Goal: Task Accomplishment & Management: Manage account settings

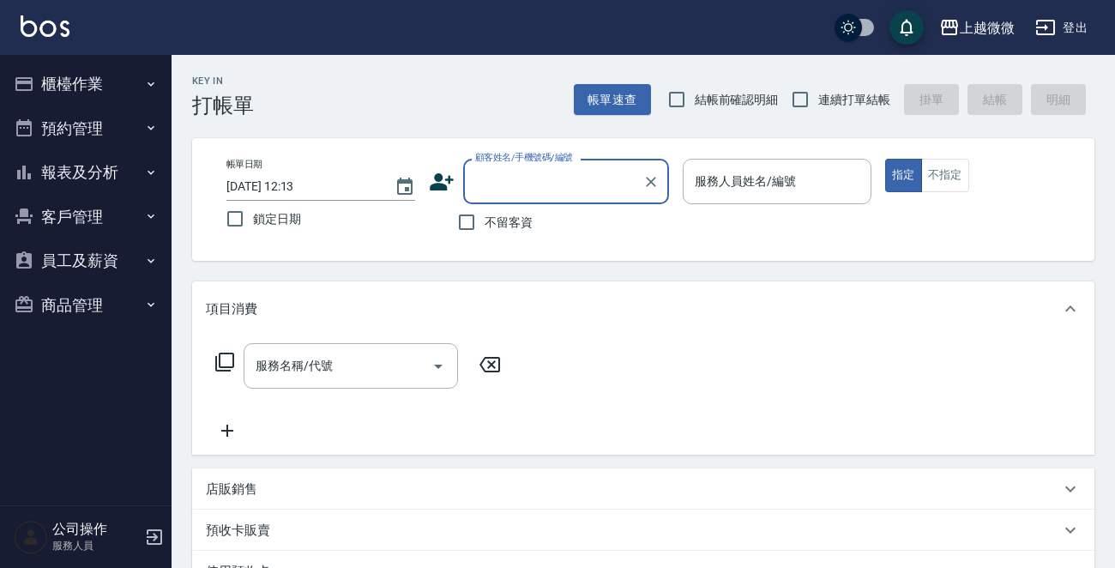
scroll to position [86, 0]
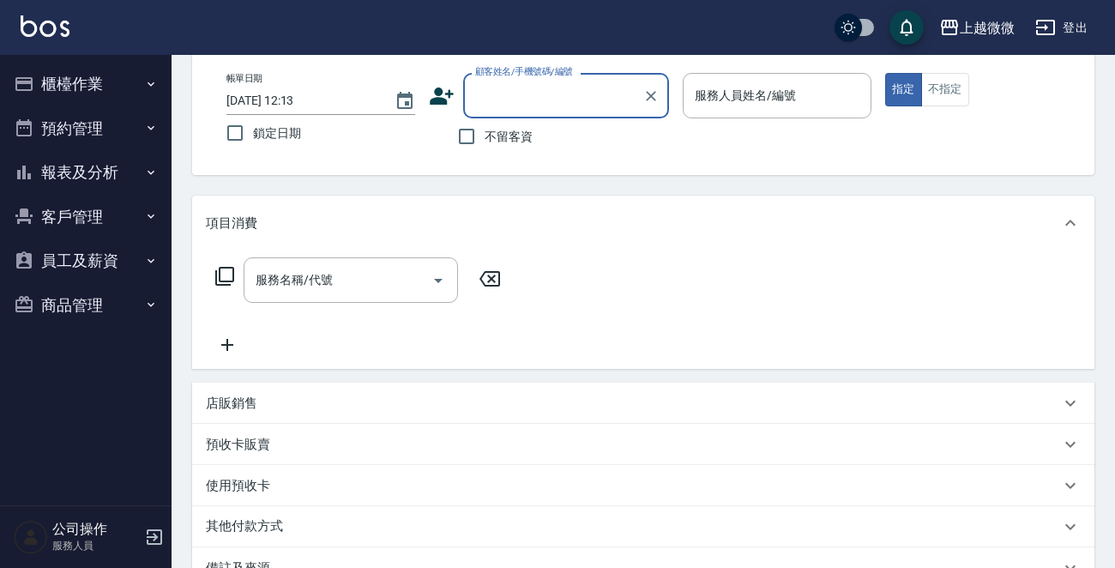
click at [130, 66] on button "櫃檯作業" at bounding box center [86, 84] width 158 height 45
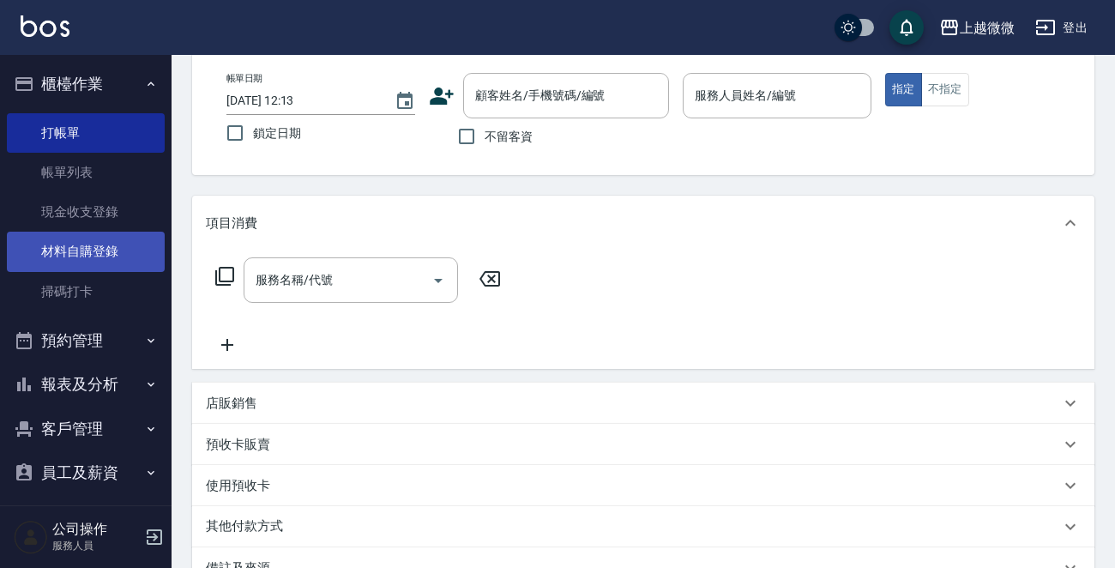
click at [113, 245] on link "材料自購登錄" at bounding box center [86, 251] width 158 height 39
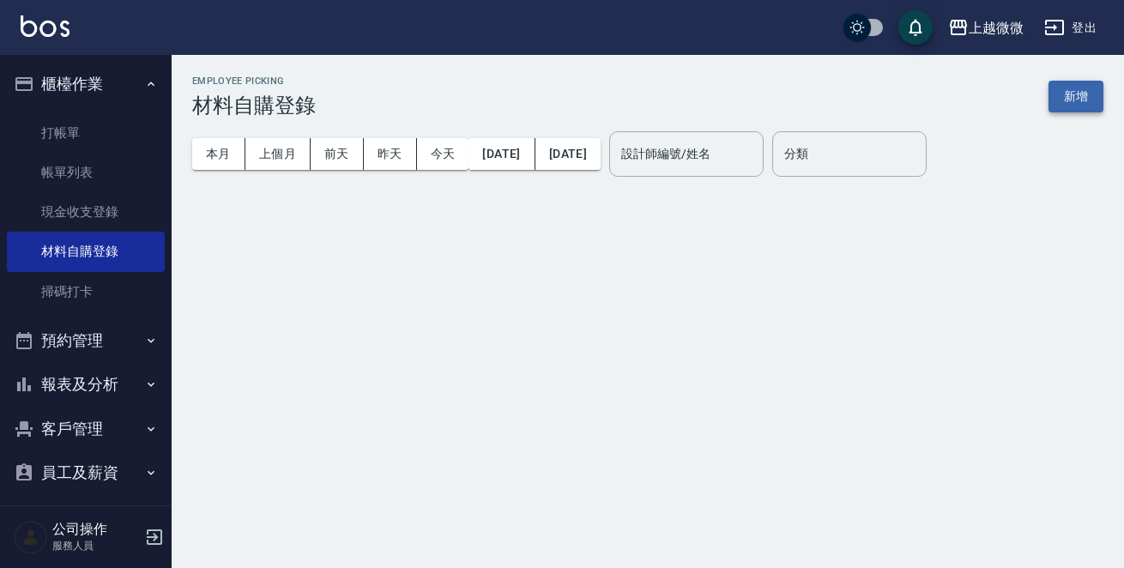
click at [1070, 101] on button "新增" at bounding box center [1075, 97] width 55 height 32
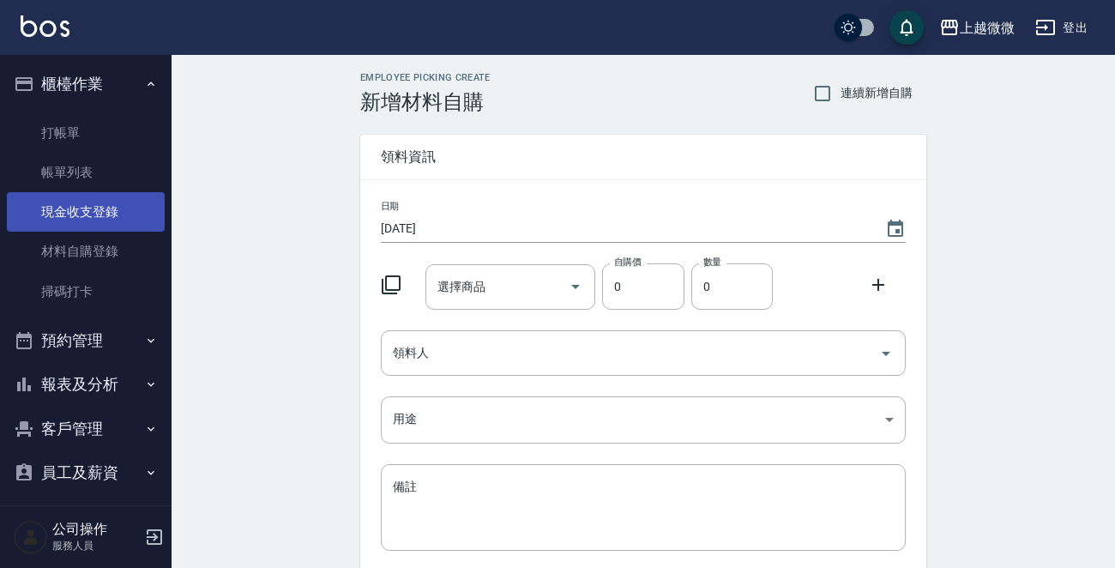
click at [98, 210] on link "現金收支登錄" at bounding box center [86, 211] width 158 height 39
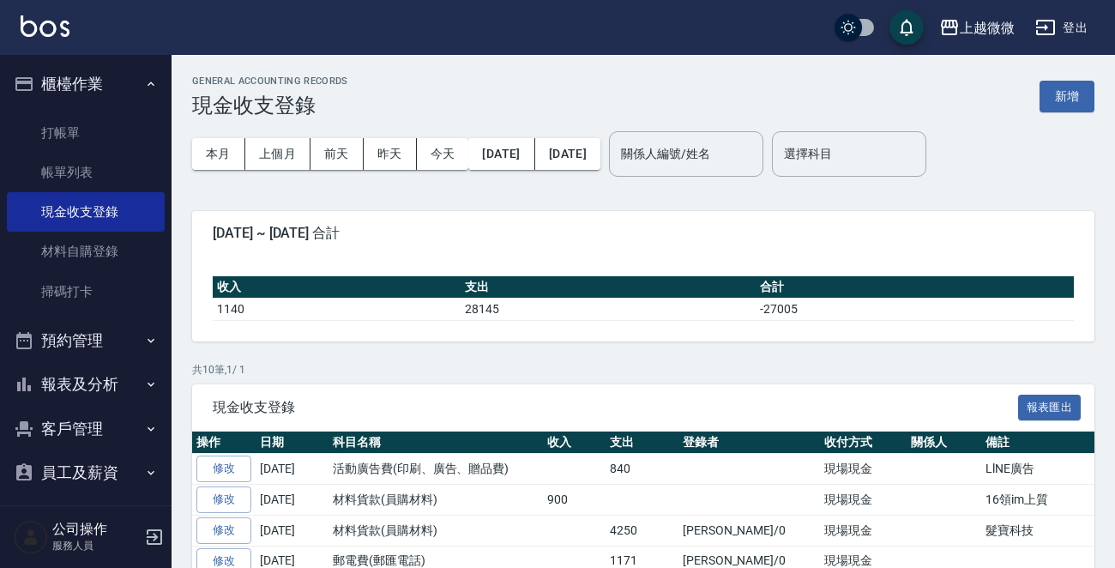
click at [1098, 95] on div "GENERAL ACCOUNTING RECORDS 現金收支登錄 新增 本月 上個月 [DATE] [DATE] [DATE] [DATE] [DATE] …" at bounding box center [644, 441] width 944 height 773
click at [1073, 95] on button "新增" at bounding box center [1067, 97] width 55 height 32
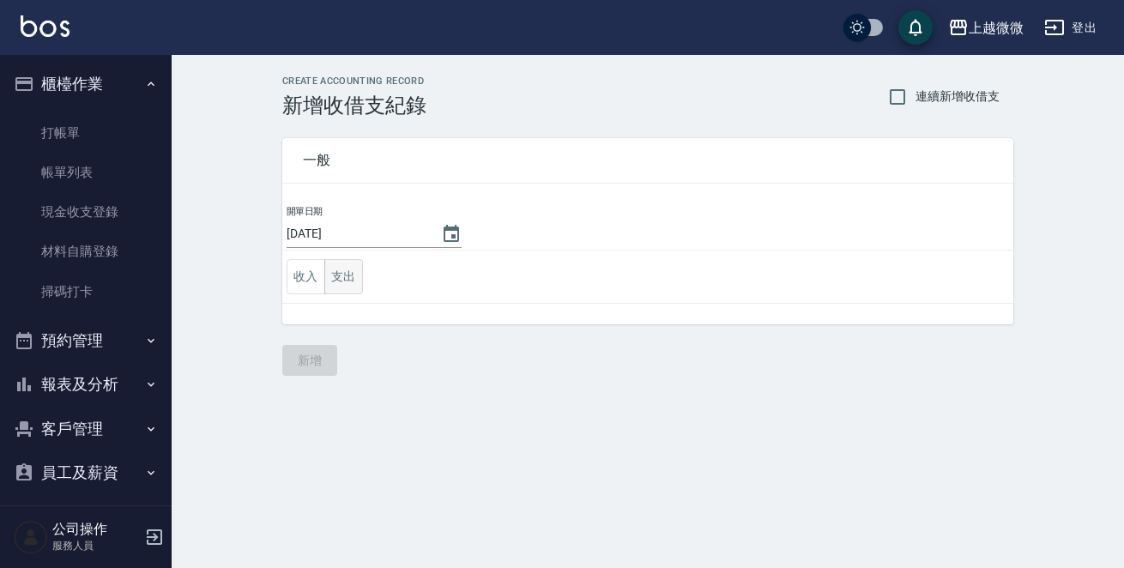
drag, startPoint x: 346, startPoint y: 279, endPoint x: 342, endPoint y: 294, distance: 15.8
click at [345, 279] on button "支出" at bounding box center [343, 276] width 39 height 35
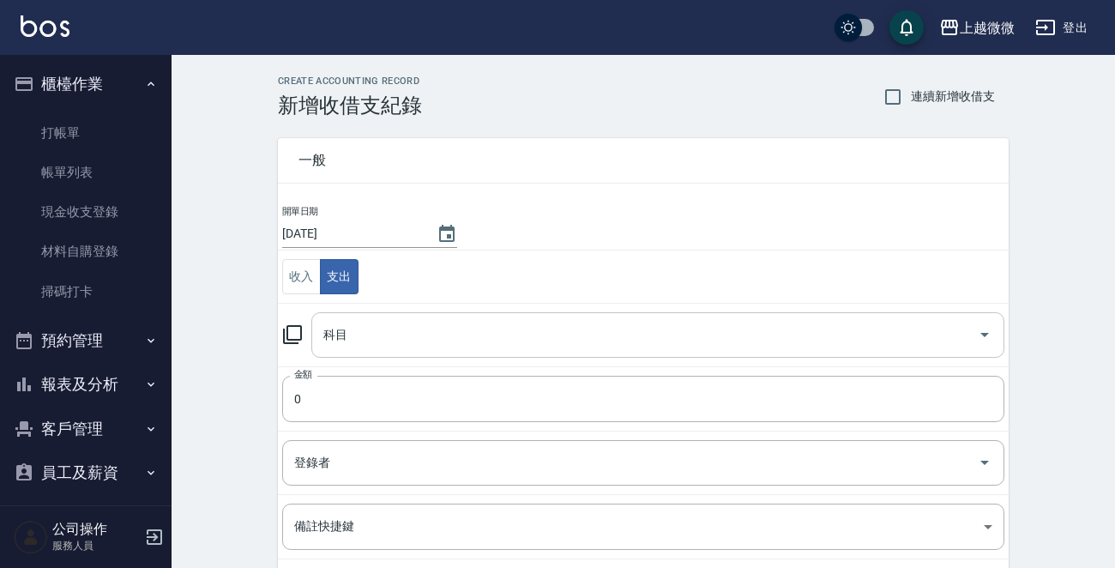
click at [402, 341] on input "科目" at bounding box center [645, 335] width 652 height 30
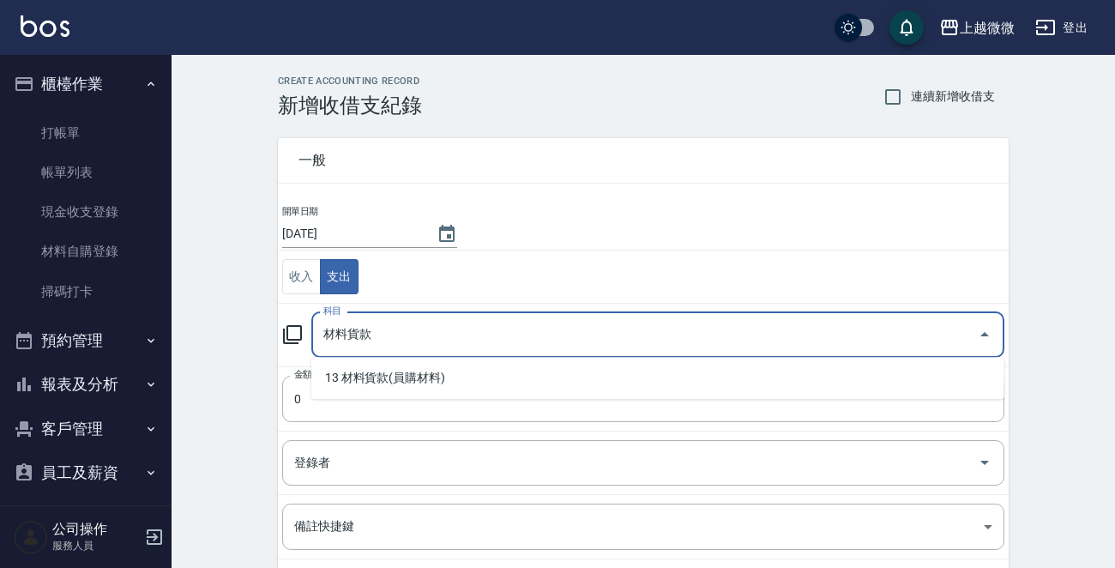
type input "材料貨款"
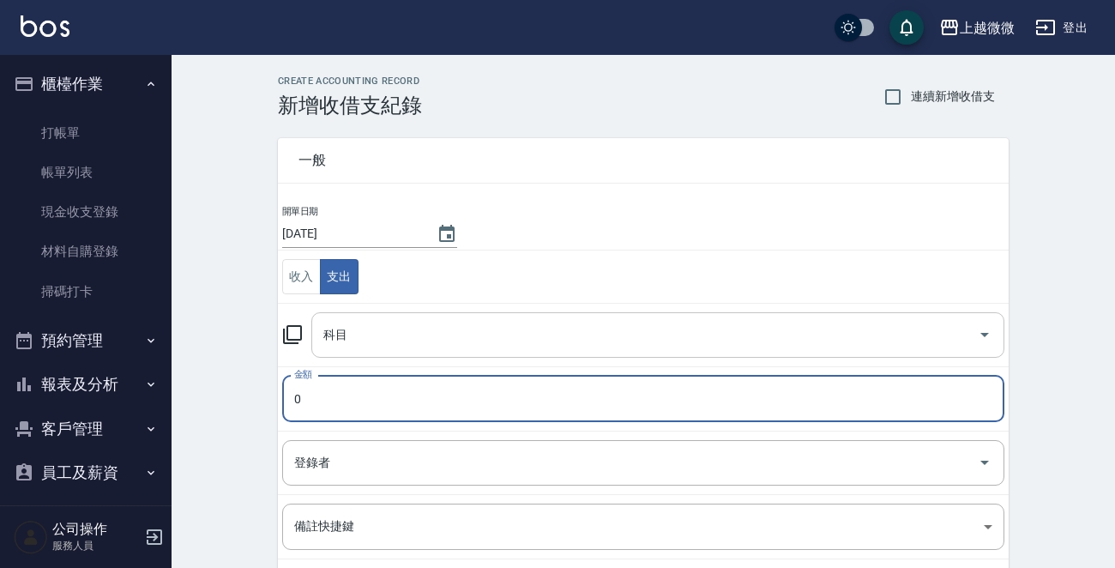
click at [402, 341] on input "科目" at bounding box center [645, 335] width 652 height 30
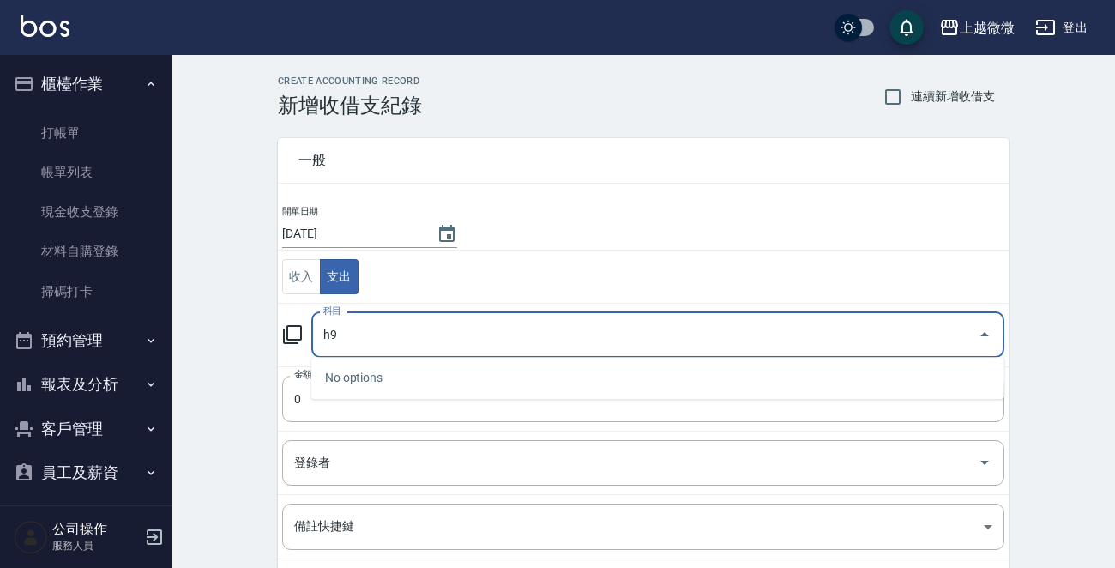
type input "h"
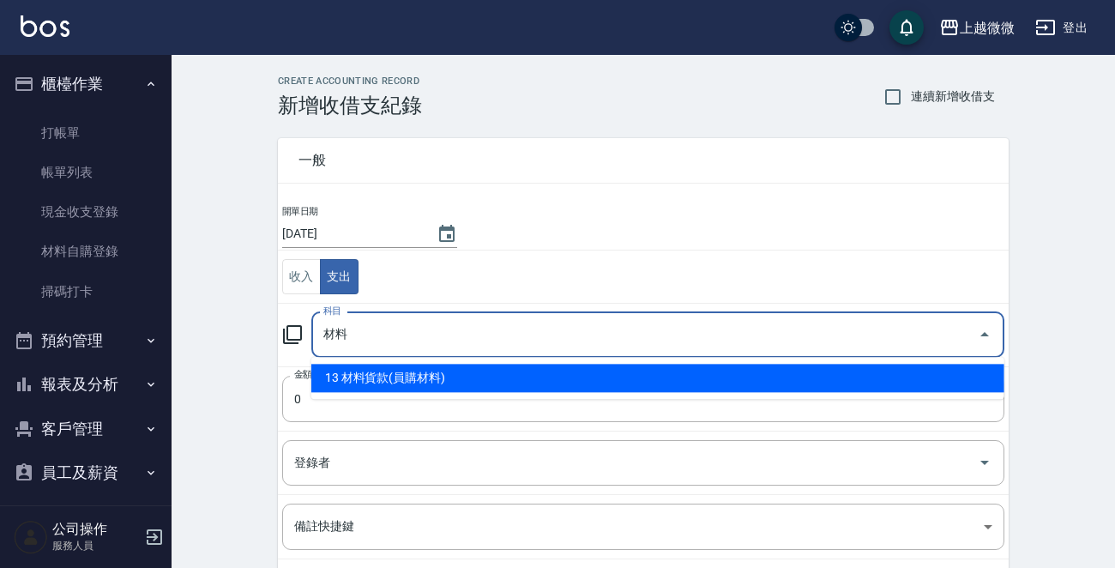
click at [449, 377] on li "13 材料貨款(員購材料)" at bounding box center [657, 378] width 693 height 28
type input "13 材料貨款(員購材料)"
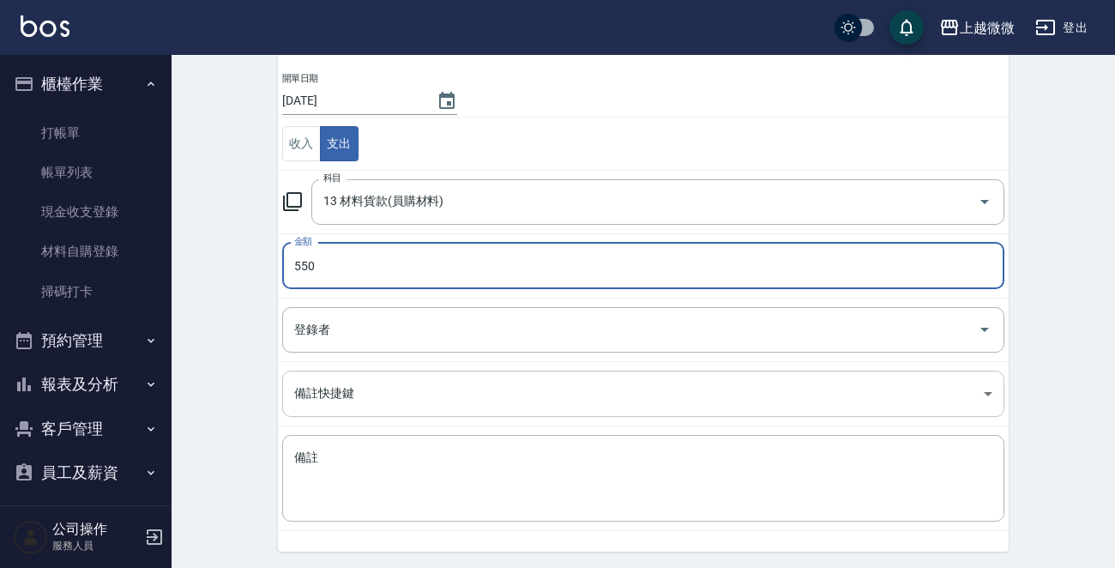
scroll to position [172, 0]
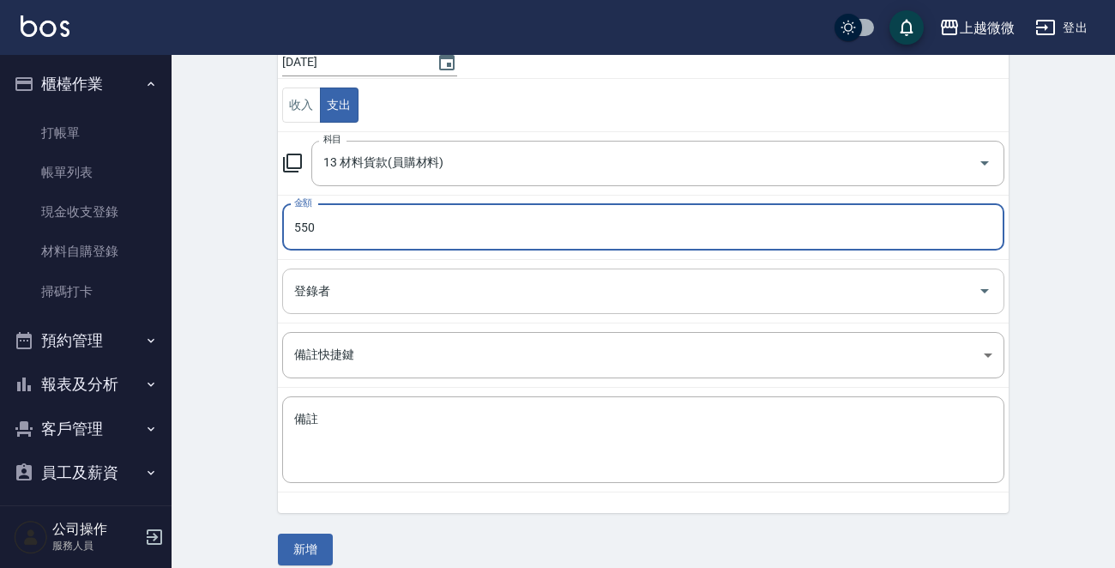
type input "550"
click at [394, 293] on input "登錄者" at bounding box center [630, 291] width 681 height 30
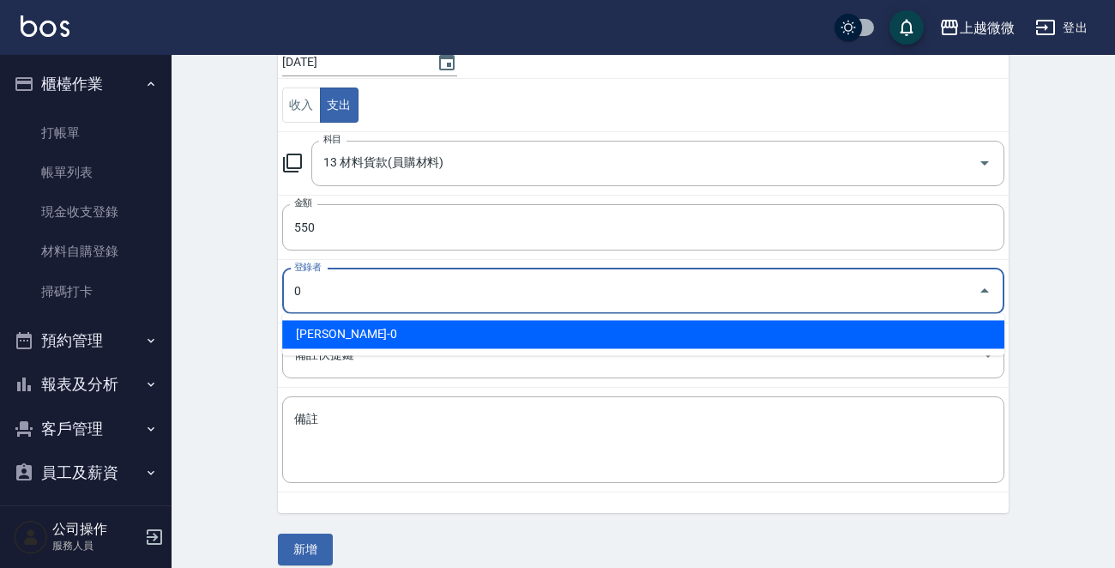
click at [374, 335] on li "[PERSON_NAME]-0" at bounding box center [643, 334] width 722 height 28
type input "[PERSON_NAME]-0"
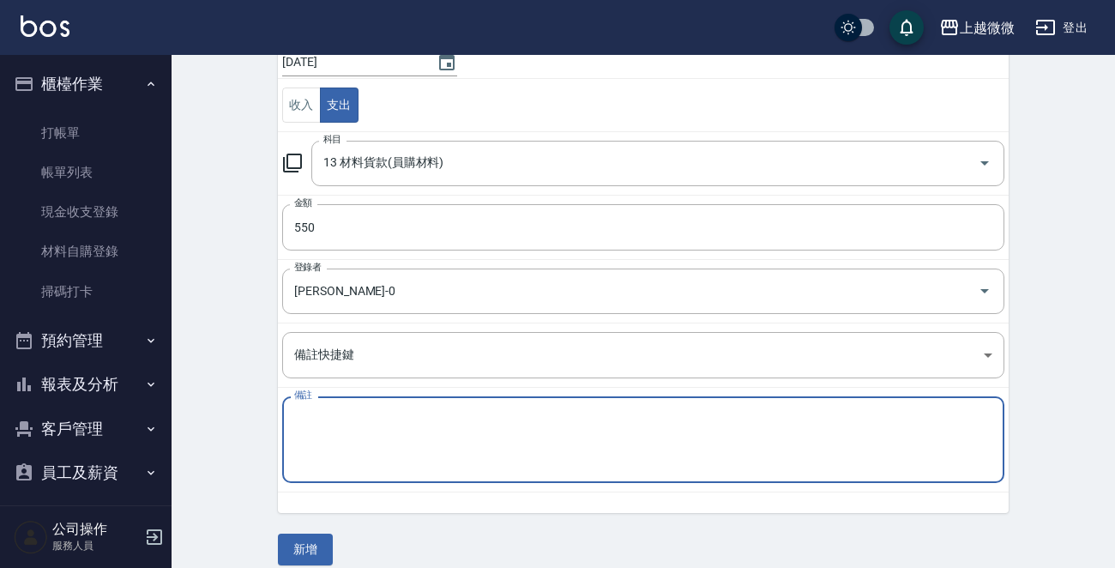
click at [389, 443] on textarea "備註" at bounding box center [643, 440] width 698 height 58
type textarea "c"
type textarea "華麗"
click at [311, 534] on button "新增" at bounding box center [305, 550] width 55 height 32
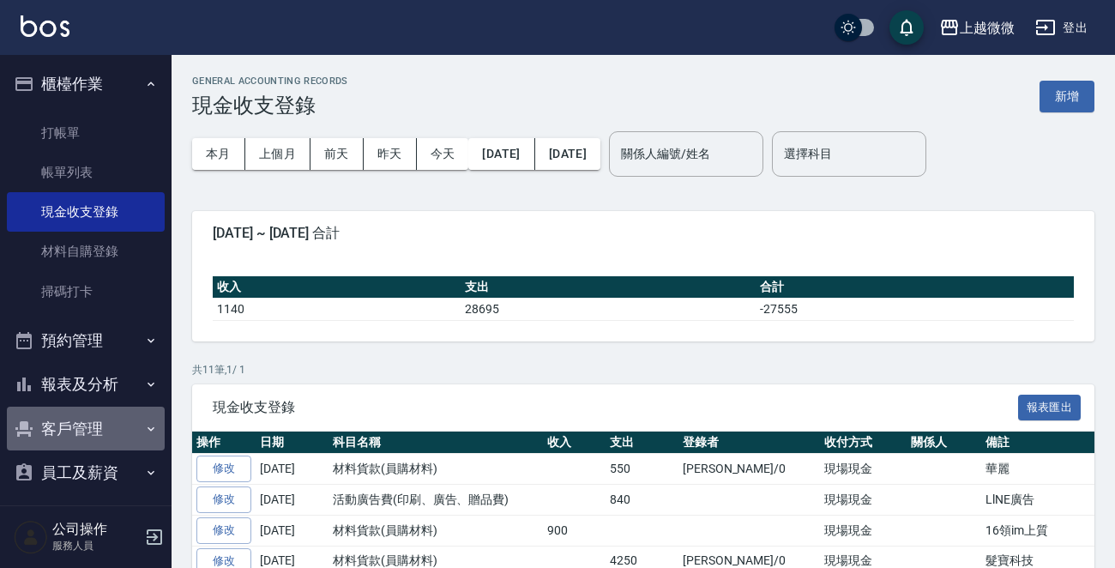
click at [102, 430] on button "客戶管理" at bounding box center [86, 429] width 158 height 45
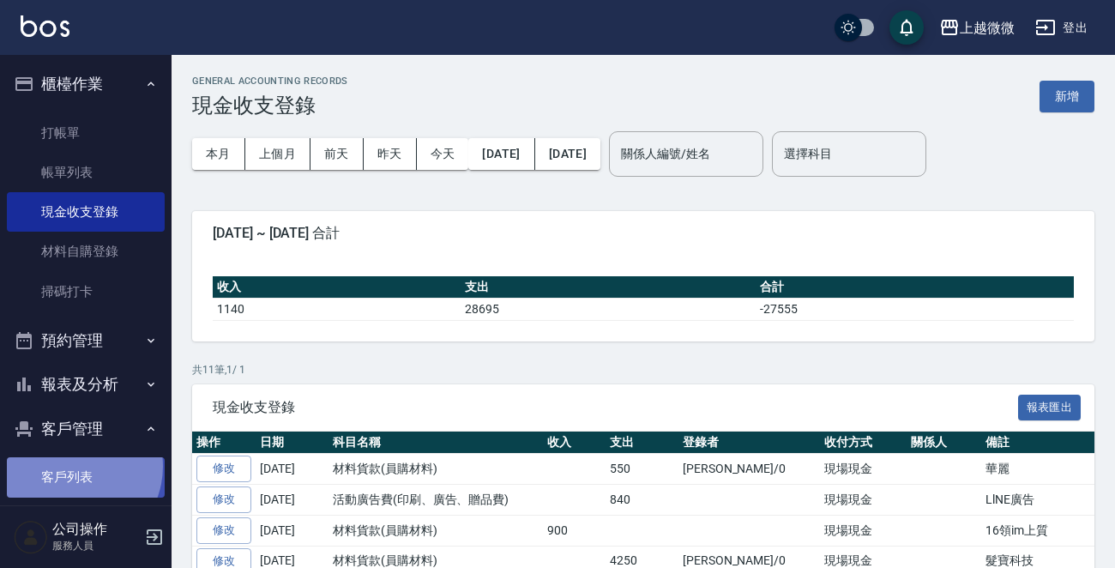
click at [71, 466] on link "客戶列表" at bounding box center [86, 476] width 158 height 39
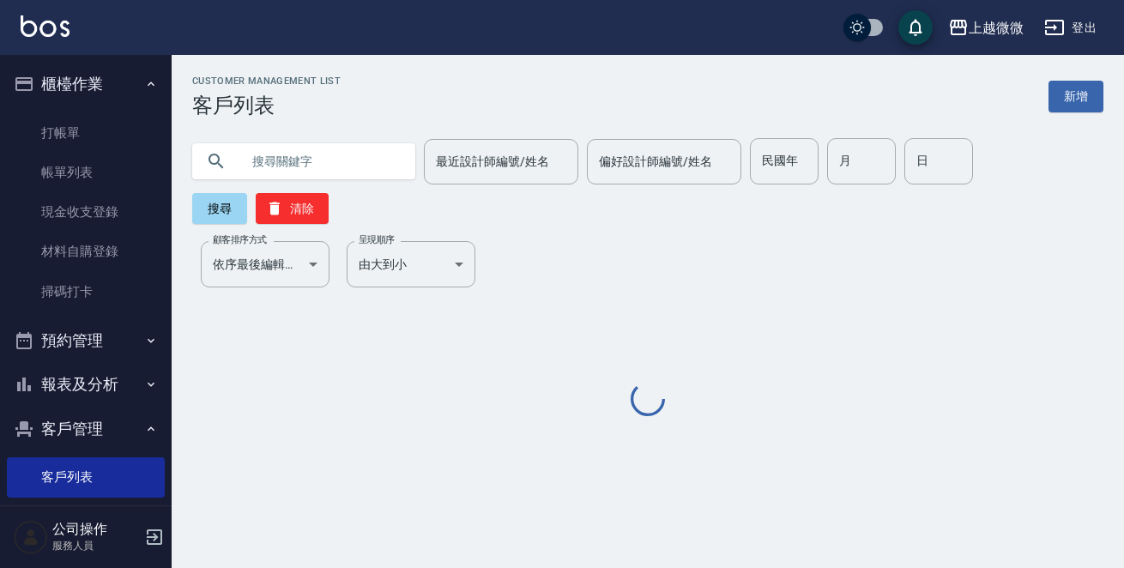
click at [316, 162] on input "text" at bounding box center [320, 161] width 161 height 46
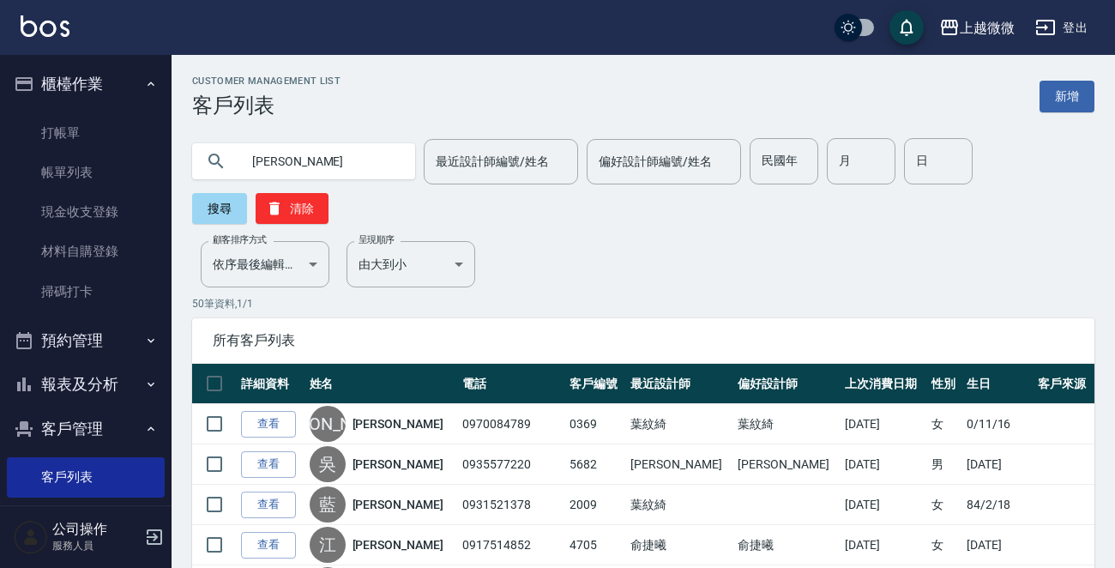
type input "[PERSON_NAME]"
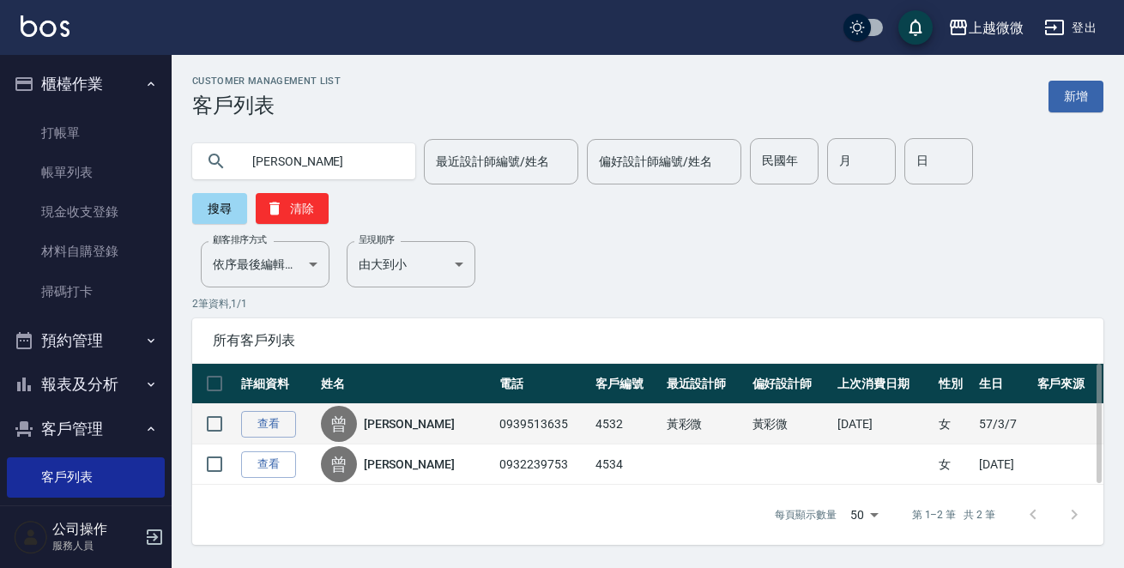
click at [392, 415] on link "[PERSON_NAME]" at bounding box center [409, 423] width 91 height 17
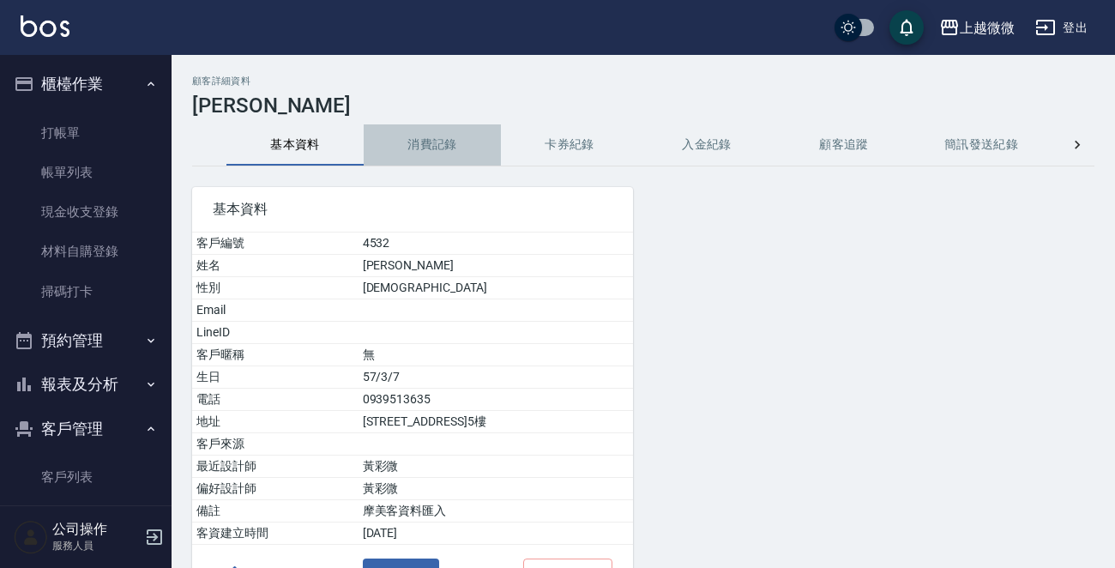
click at [423, 148] on button "消費記錄" at bounding box center [432, 144] width 137 height 41
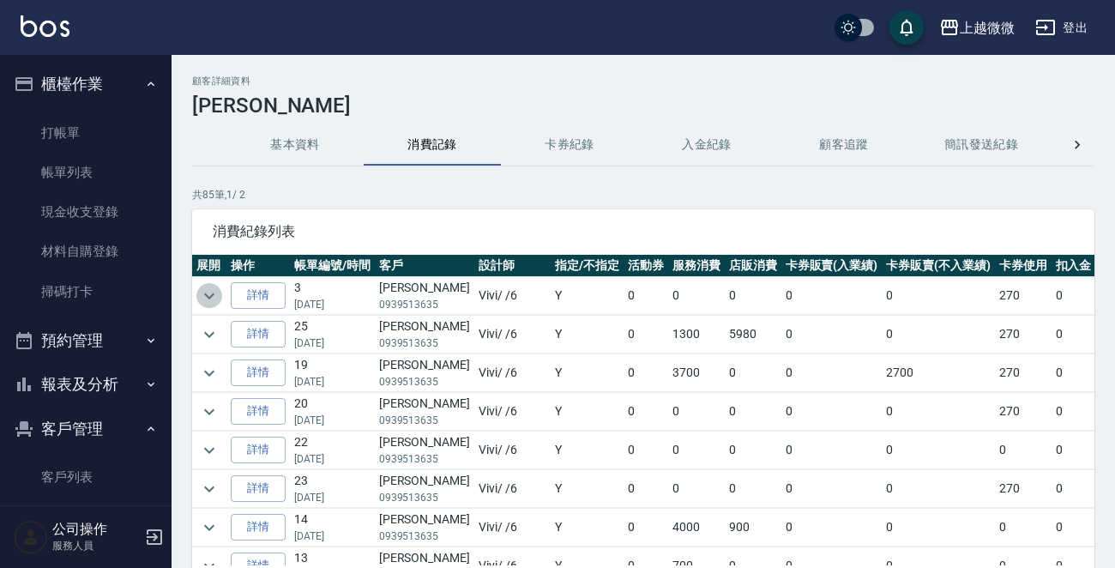
click at [204, 292] on icon "expand row" at bounding box center [209, 296] width 21 height 21
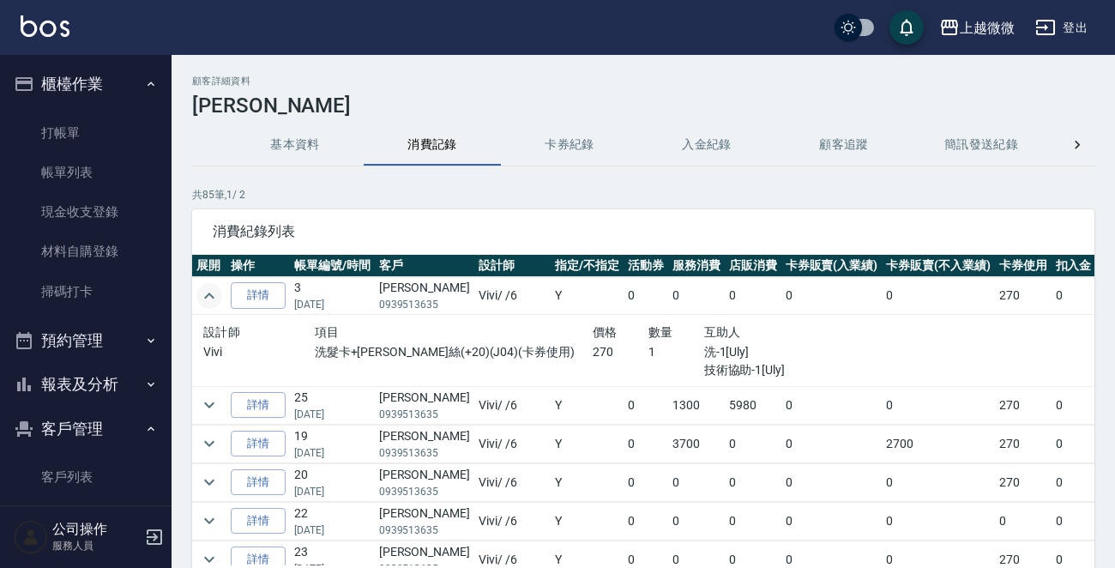
click at [215, 415] on td at bounding box center [209, 405] width 34 height 38
click at [212, 411] on icon "expand row" at bounding box center [209, 405] width 21 height 21
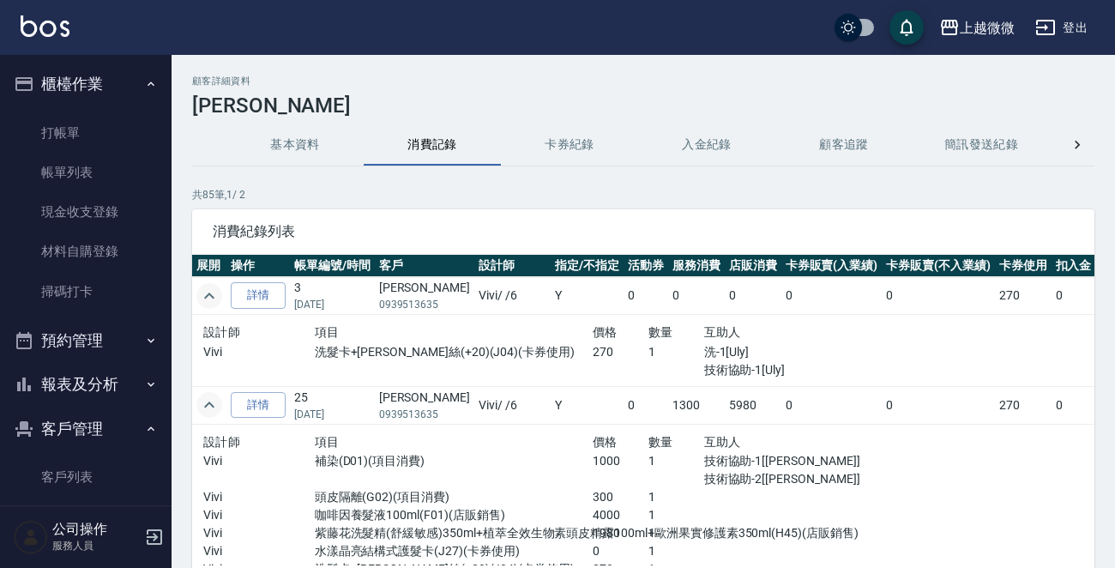
scroll to position [172, 0]
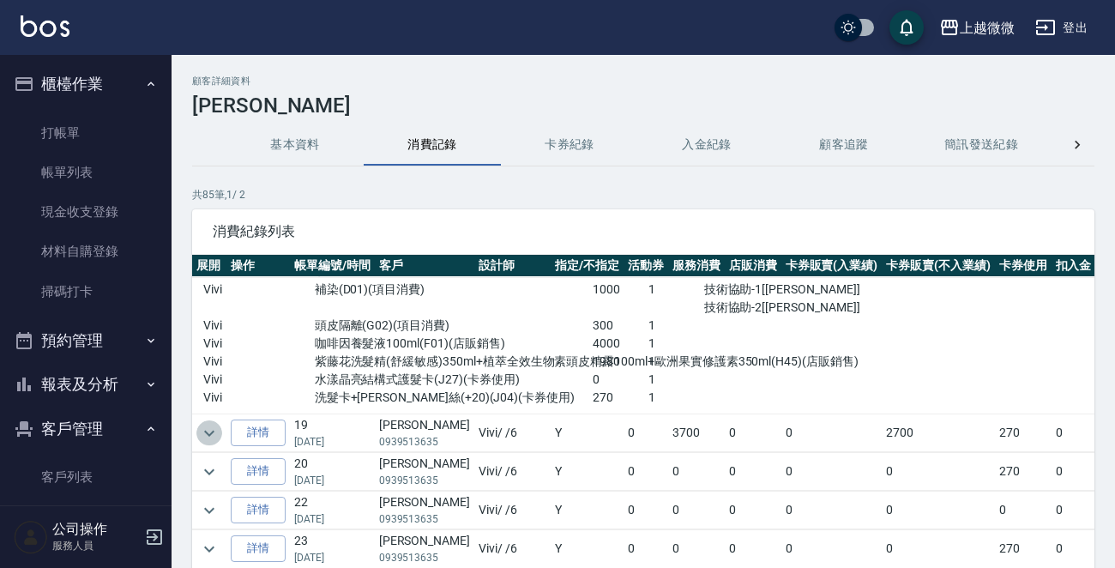
click at [206, 437] on icon "expand row" at bounding box center [209, 433] width 21 height 21
